Goal: Task Accomplishment & Management: Complete application form

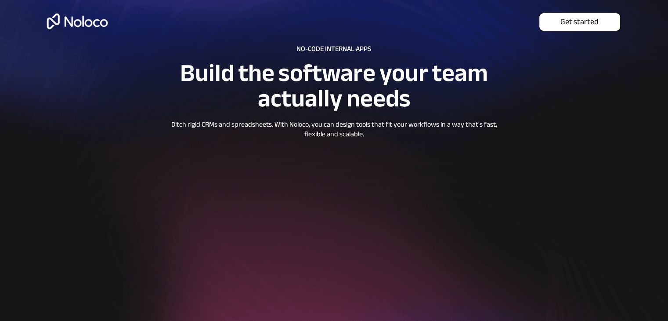
click at [601, 22] on span "Get started" at bounding box center [579, 22] width 81 height 10
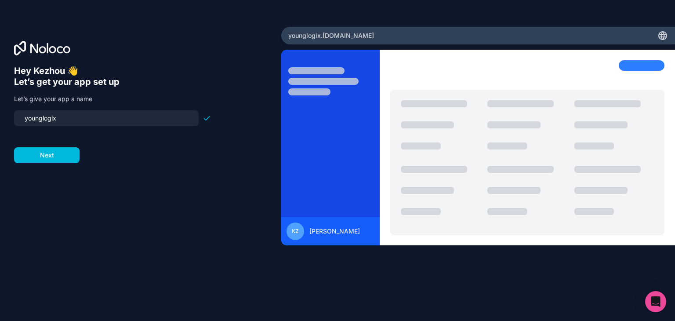
click at [76, 120] on input "younglogix" at bounding box center [106, 118] width 174 height 12
type input "younglogixtest"
click at [64, 152] on button "Next" at bounding box center [46, 155] width 65 height 16
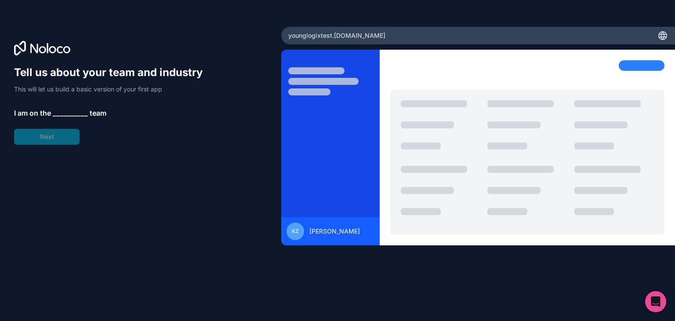
click at [68, 112] on span "__________" at bounding box center [70, 113] width 35 height 11
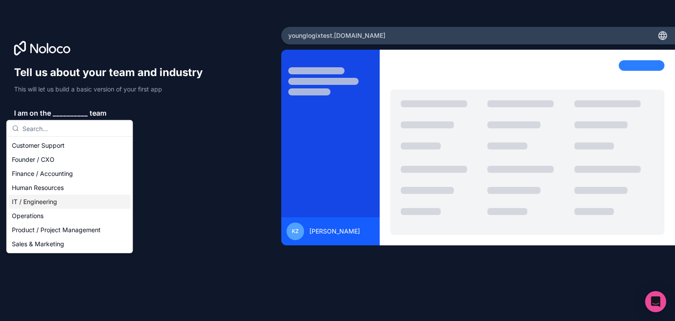
click at [54, 198] on div "IT / Engineering" at bounding box center [69, 202] width 122 height 14
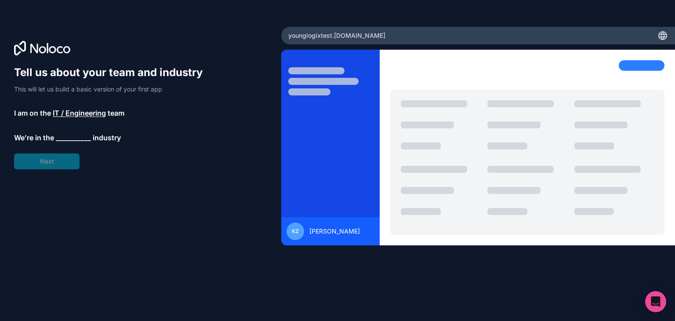
click at [65, 136] on span "__________" at bounding box center [73, 137] width 35 height 11
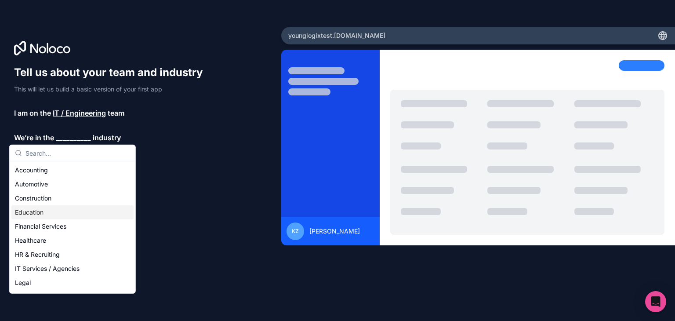
click at [49, 215] on div "Education" at bounding box center [72, 212] width 122 height 14
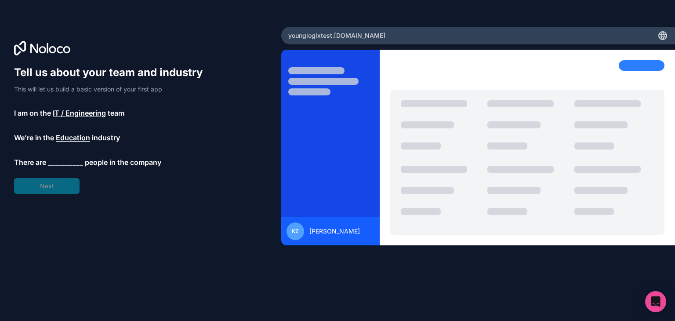
click at [76, 164] on span "__________" at bounding box center [65, 162] width 35 height 11
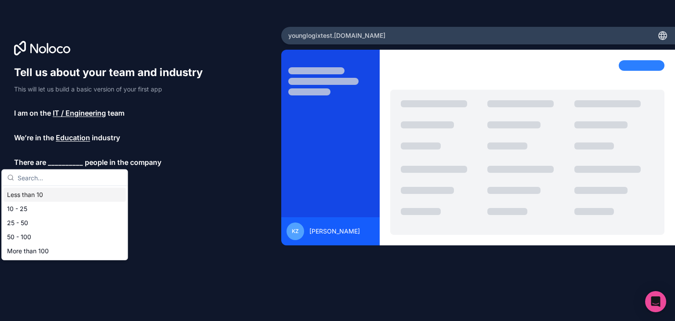
click at [48, 195] on div "Less than 10" at bounding box center [65, 195] width 122 height 14
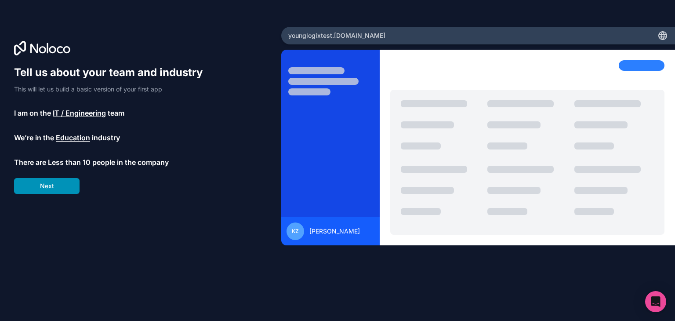
click at [59, 185] on button "Next" at bounding box center [46, 186] width 65 height 16
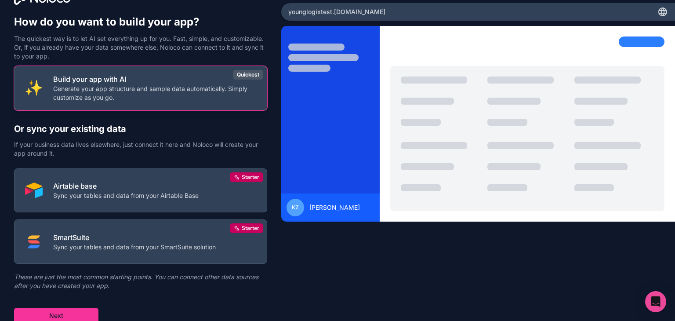
scroll to position [26, 0]
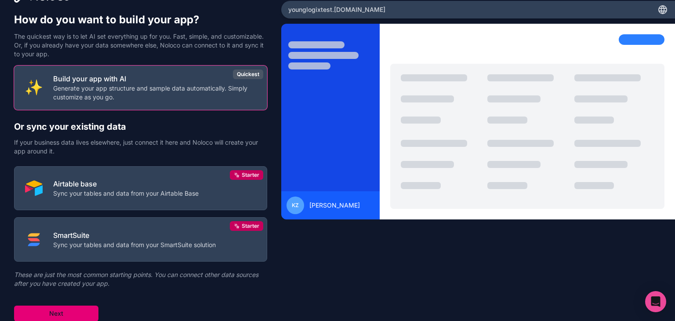
click at [76, 309] on button "Next" at bounding box center [56, 313] width 84 height 16
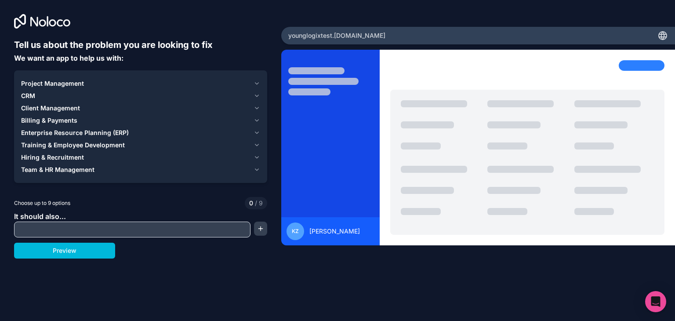
click at [48, 97] on div "CRM" at bounding box center [135, 95] width 229 height 9
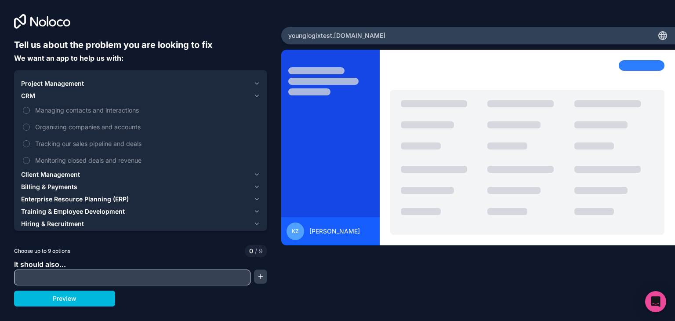
click at [62, 99] on div "CRM" at bounding box center [135, 95] width 229 height 9
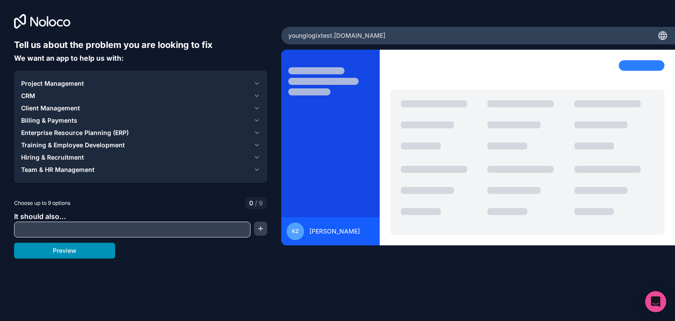
click at [81, 247] on button "Preview" at bounding box center [64, 250] width 101 height 16
click at [75, 169] on span "Team & HR Management" at bounding box center [57, 169] width 73 height 9
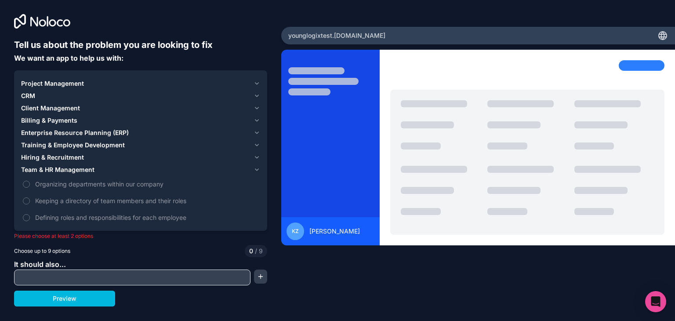
click at [60, 87] on span "Project Management" at bounding box center [52, 83] width 63 height 9
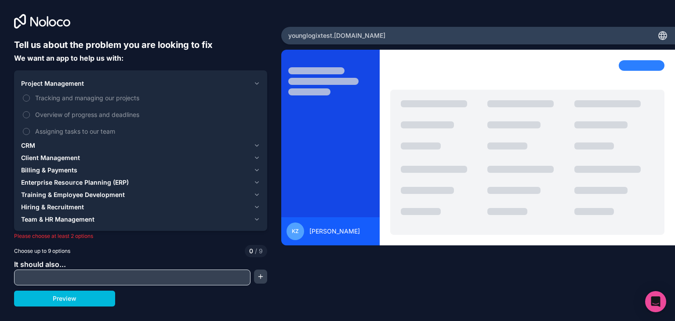
click at [60, 96] on span "Tracking and managing our projects" at bounding box center [146, 97] width 223 height 9
click at [30, 96] on button "Tracking and managing our projects" at bounding box center [26, 97] width 7 height 7
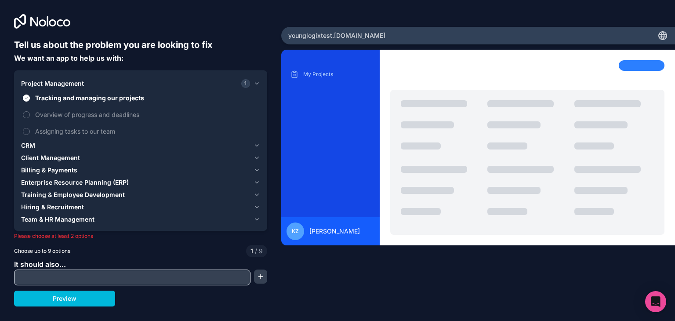
click at [62, 116] on span "Overview of progress and deadlines" at bounding box center [146, 114] width 223 height 9
click at [30, 116] on button "Overview of progress and deadlines" at bounding box center [26, 114] width 7 height 7
click at [65, 129] on span "Assigning tasks to our team" at bounding box center [146, 131] width 223 height 9
click at [30, 129] on button "Assigning tasks to our team" at bounding box center [26, 131] width 7 height 7
click at [76, 277] on input "text" at bounding box center [132, 277] width 232 height 12
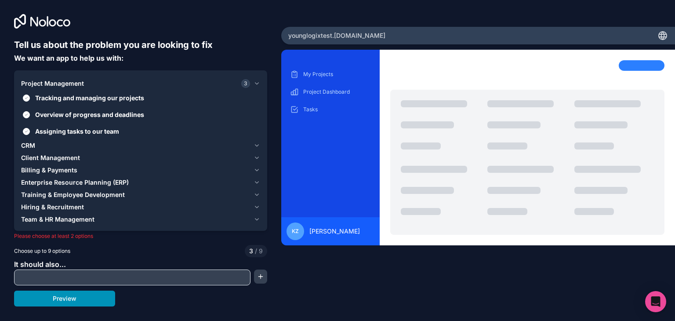
click at [88, 294] on button "Preview" at bounding box center [64, 298] width 101 height 16
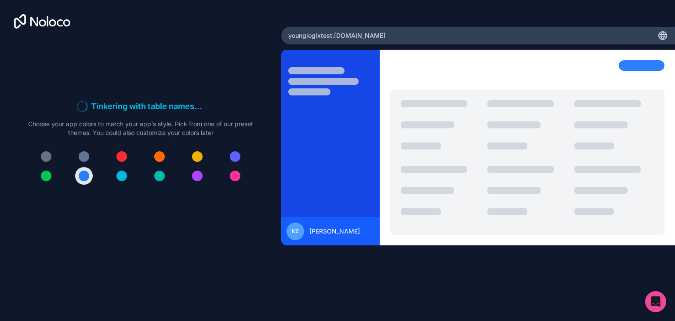
click at [130, 181] on div at bounding box center [140, 166] width 225 height 37
click at [123, 176] on div at bounding box center [121, 175] width 11 height 11
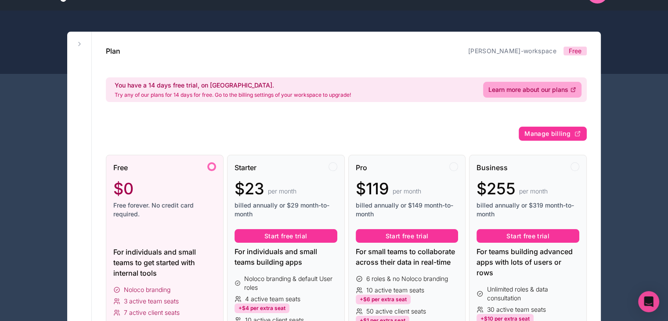
scroll to position [88, 0]
